Goal: Task Accomplishment & Management: Manage account settings

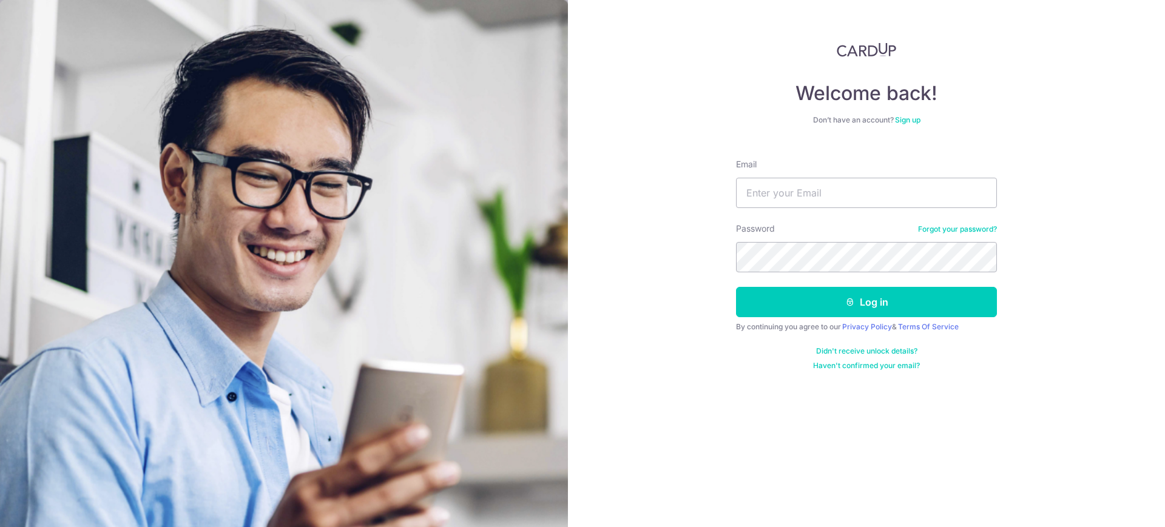
type input "[EMAIL_ADDRESS][DOMAIN_NAME]"
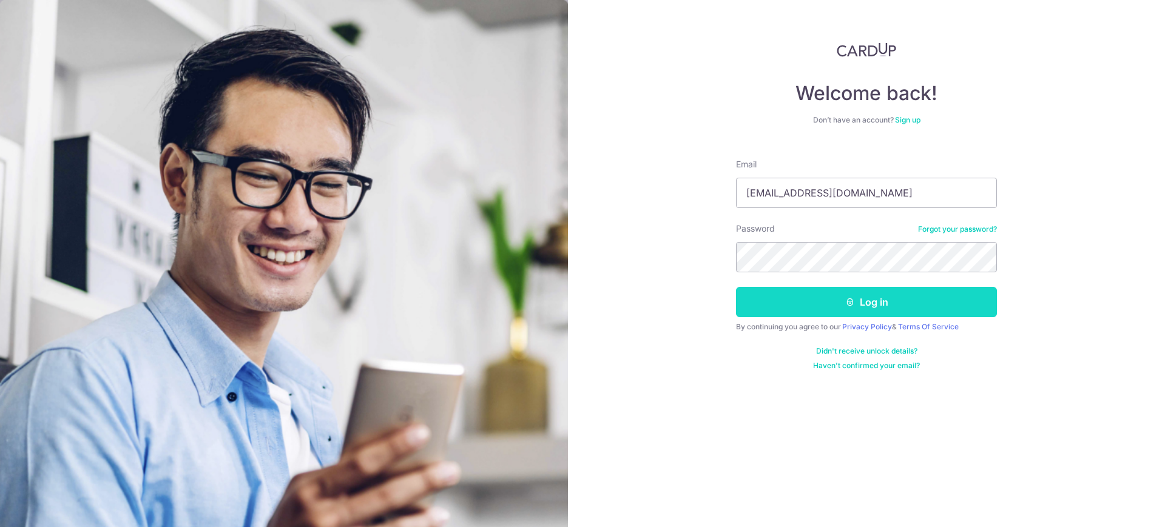
click at [851, 299] on icon "submit" at bounding box center [850, 302] width 10 height 10
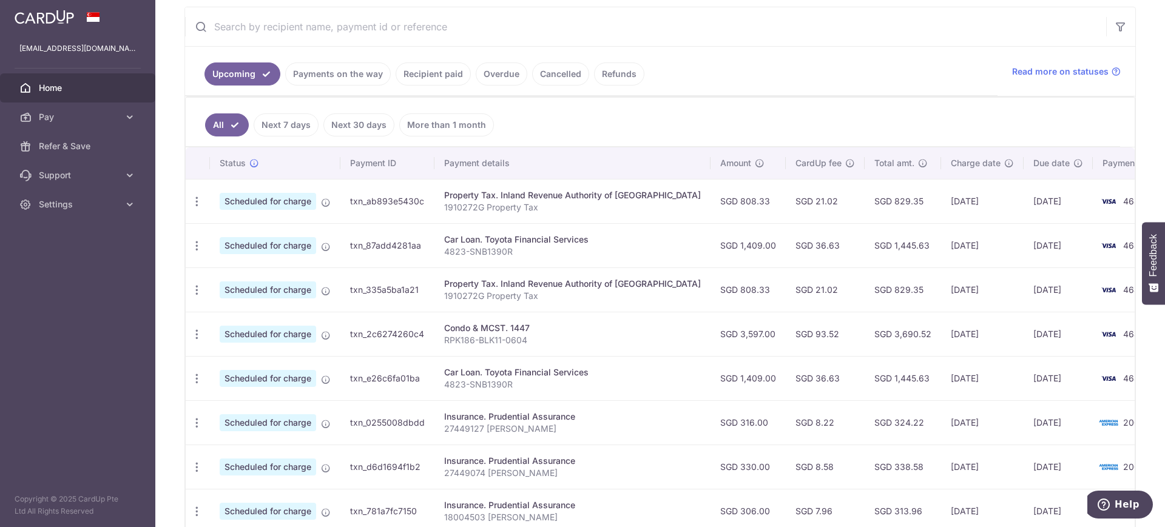
scroll to position [152, 0]
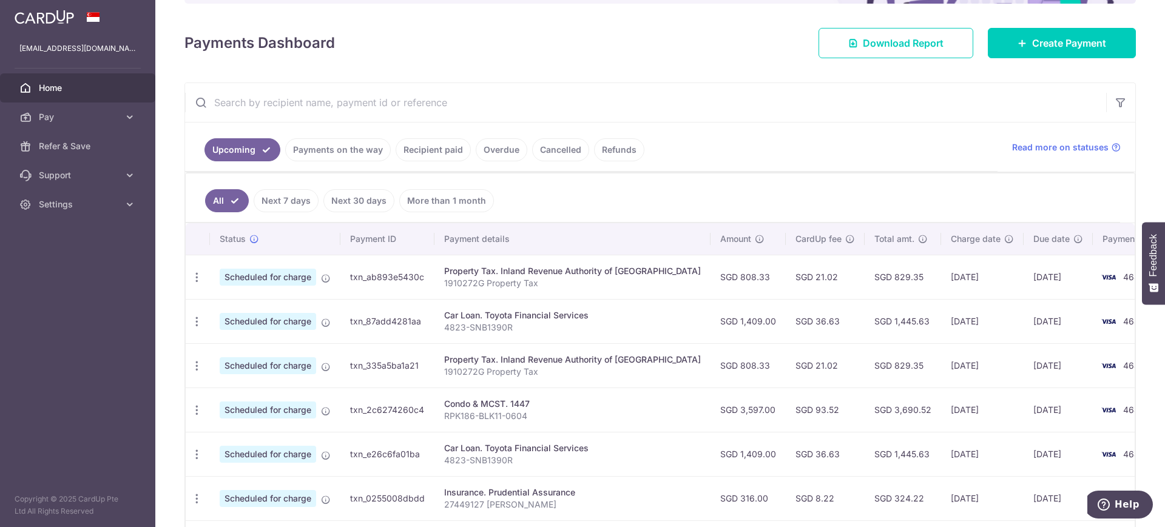
click at [273, 198] on link "Next 7 days" at bounding box center [286, 200] width 65 height 23
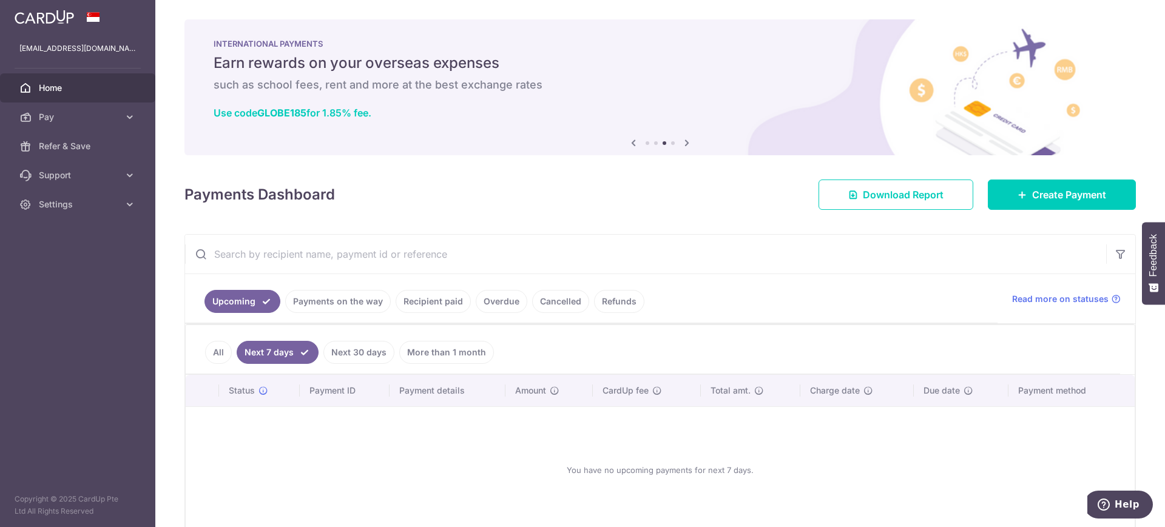
click at [357, 354] on link "Next 30 days" at bounding box center [358, 352] width 71 height 23
